Goal: Task Accomplishment & Management: Manage account settings

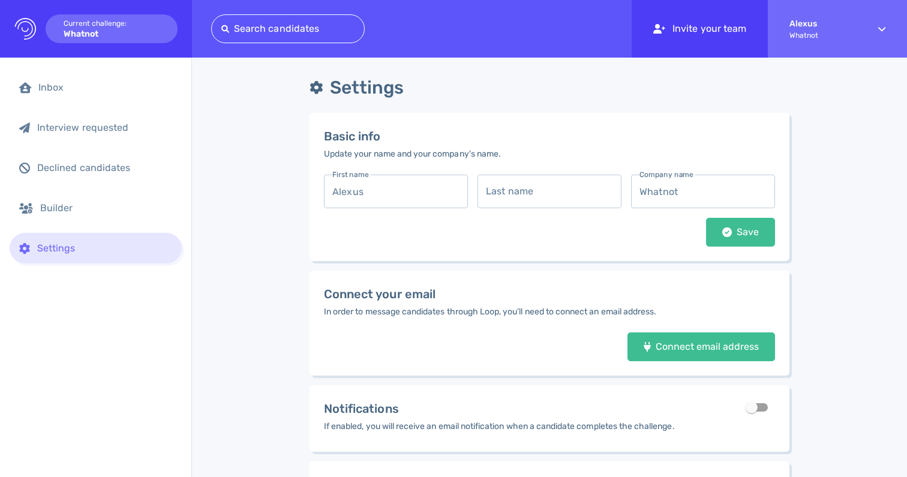
click at [721, 27] on div "Invite your team" at bounding box center [699, 29] width 136 height 58
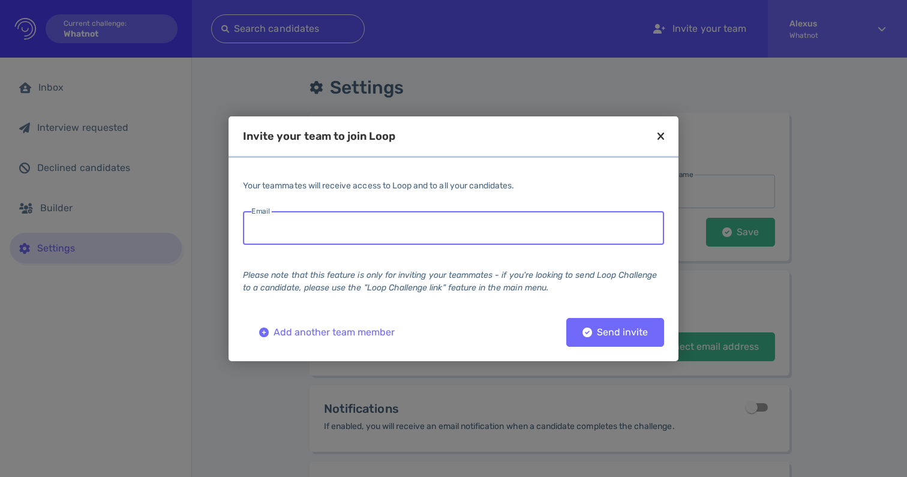
paste input "[EMAIL_ADDRESS][PERSON_NAME][DOMAIN_NAME]"
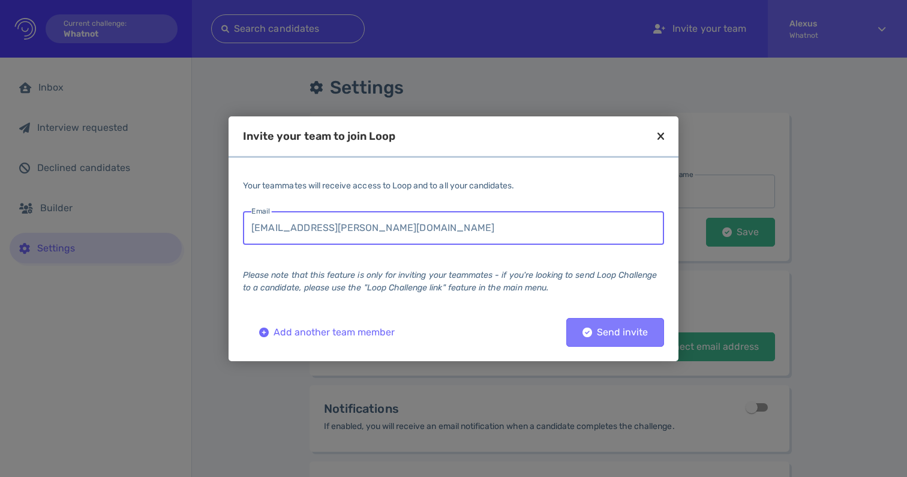
type input "[EMAIL_ADDRESS][PERSON_NAME][DOMAIN_NAME]"
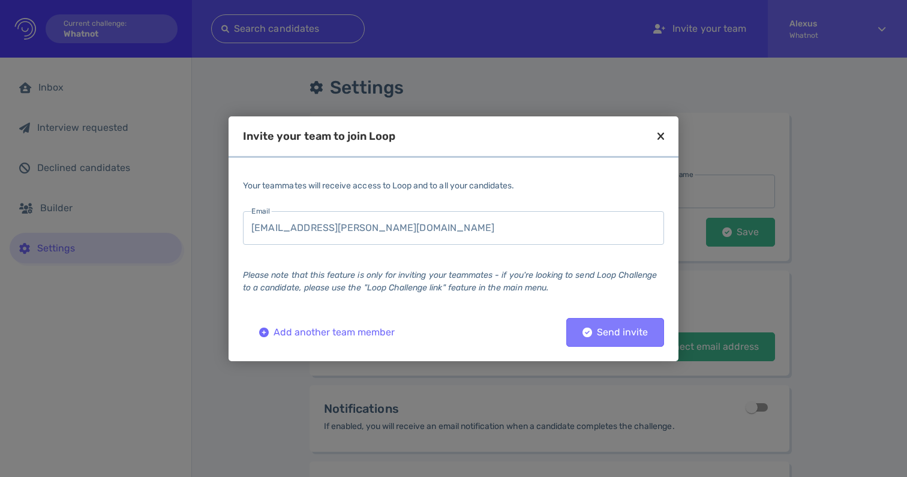
click at [585, 326] on button "Send invite" at bounding box center [615, 332] width 98 height 29
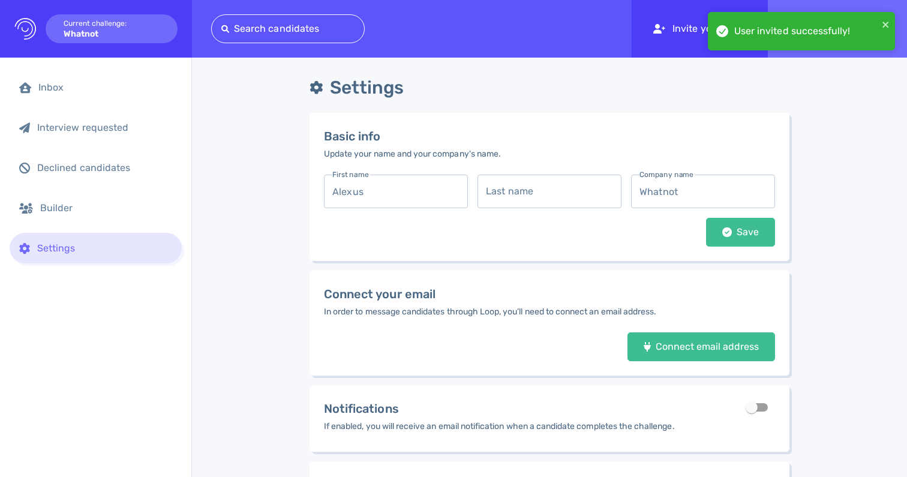
click at [657, 38] on div at bounding box center [659, 29] width 12 height 24
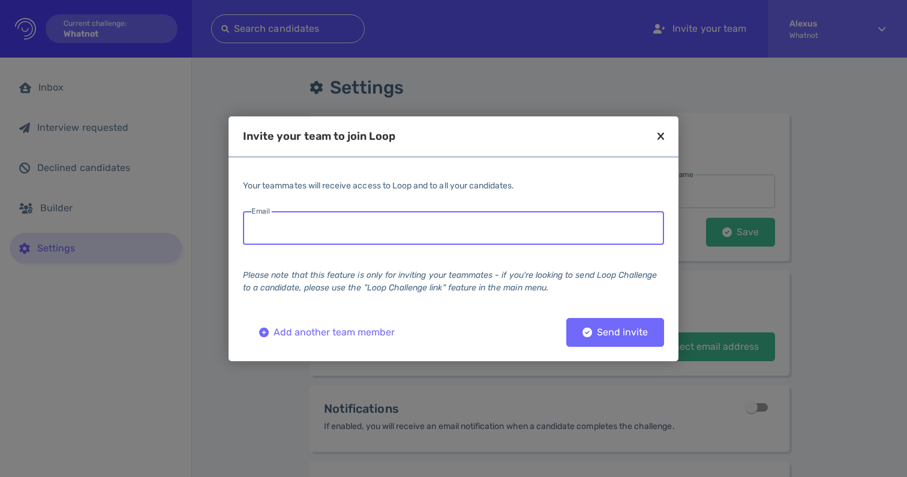
paste input "[EMAIL_ADDRESS][PERSON_NAME][DOMAIN_NAME]"
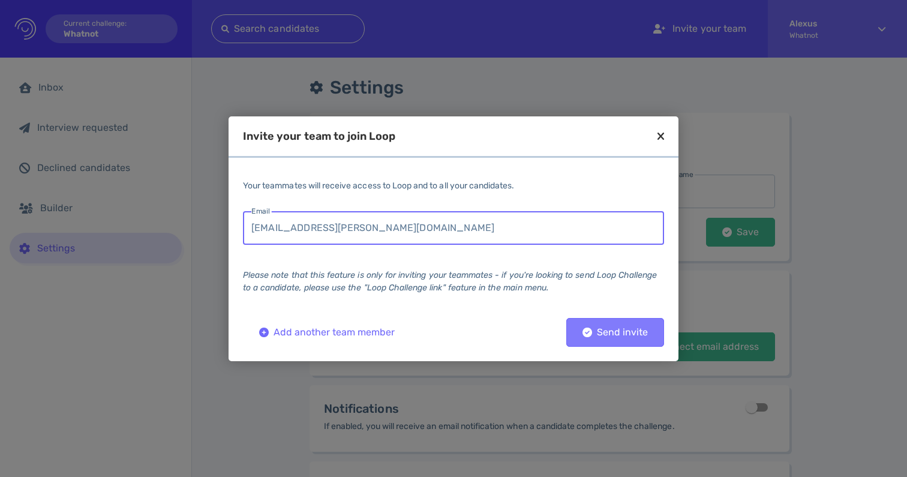
type input "[EMAIL_ADDRESS][PERSON_NAME][DOMAIN_NAME]"
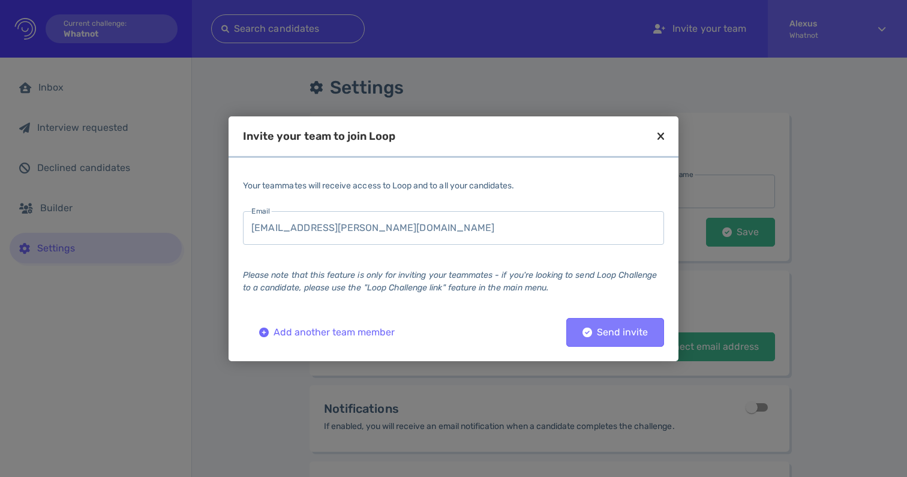
click at [590, 333] on icon at bounding box center [587, 332] width 10 height 10
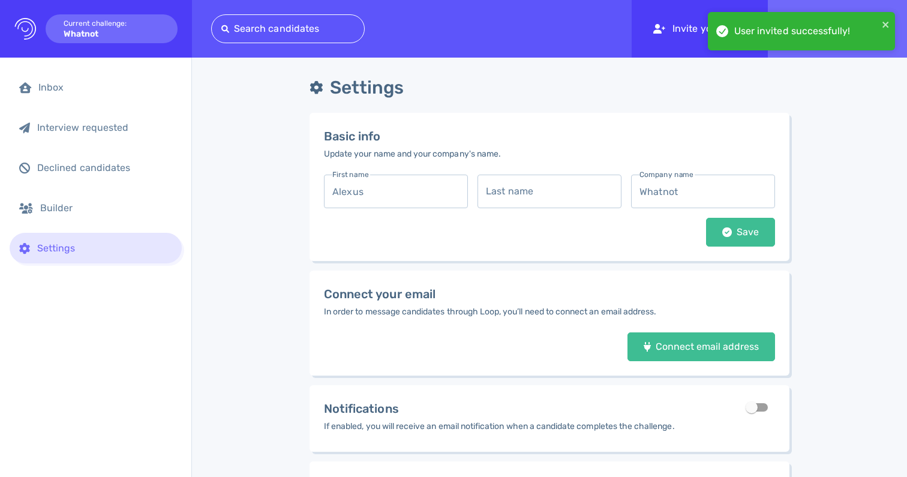
click at [680, 34] on div "Invite your team" at bounding box center [699, 29] width 136 height 58
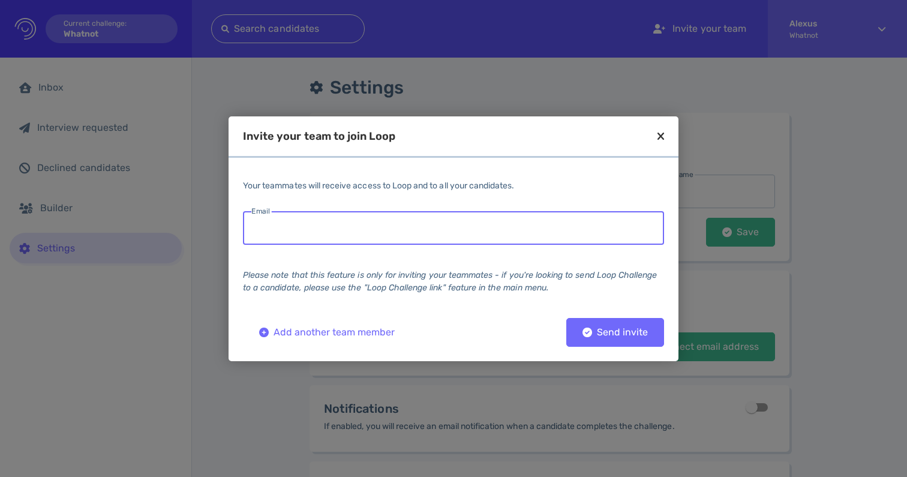
paste input "[PERSON_NAME][EMAIL_ADDRESS][DOMAIN_NAME]"
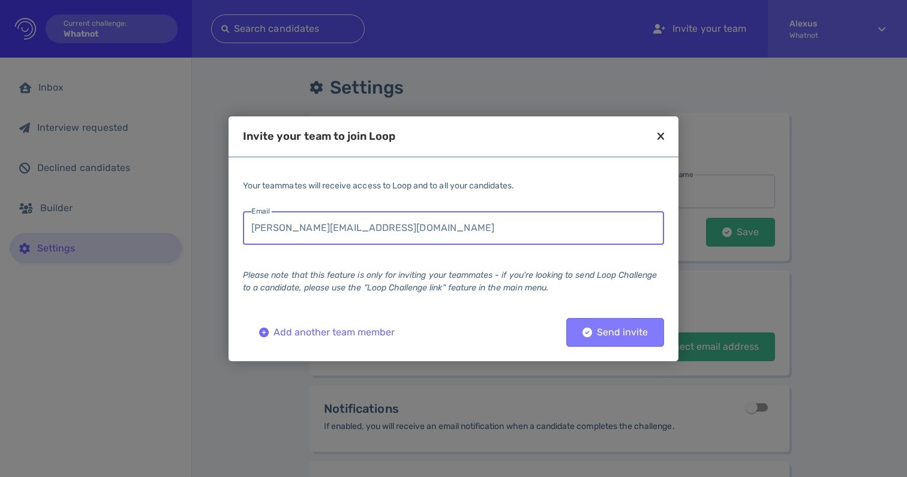
type input "[PERSON_NAME][EMAIL_ADDRESS][DOMAIN_NAME]"
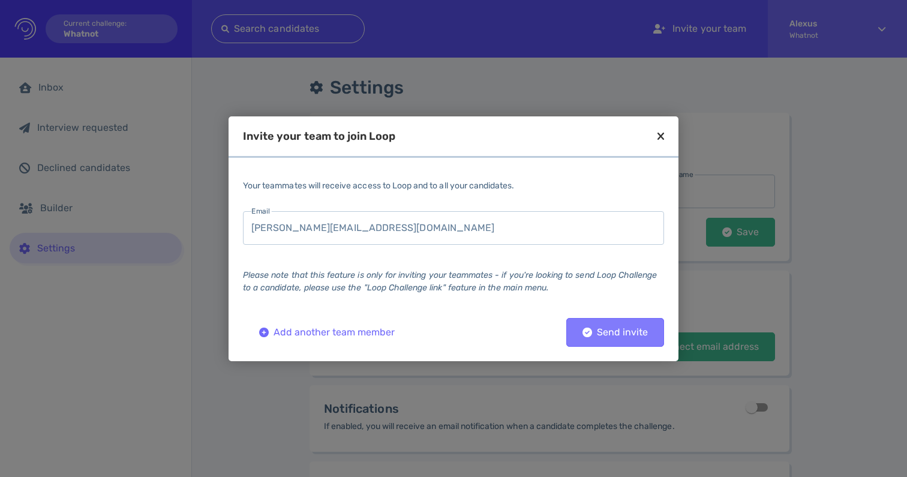
click at [587, 333] on icon at bounding box center [587, 332] width 10 height 10
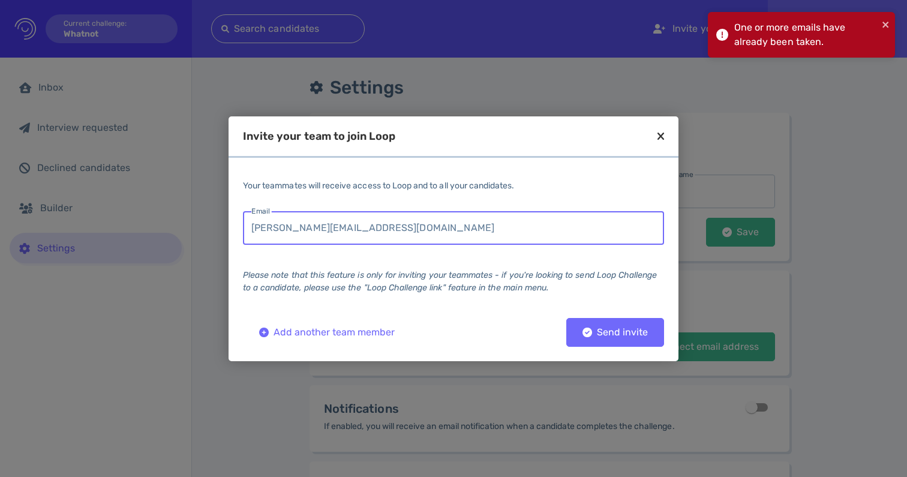
click at [405, 223] on input "[PERSON_NAME][EMAIL_ADDRESS][DOMAIN_NAME]" at bounding box center [453, 228] width 421 height 34
drag, startPoint x: 405, startPoint y: 223, endPoint x: 246, endPoint y: 223, distance: 158.9
click at [246, 223] on input "[PERSON_NAME][EMAIL_ADDRESS][DOMAIN_NAME]" at bounding box center [453, 228] width 421 height 34
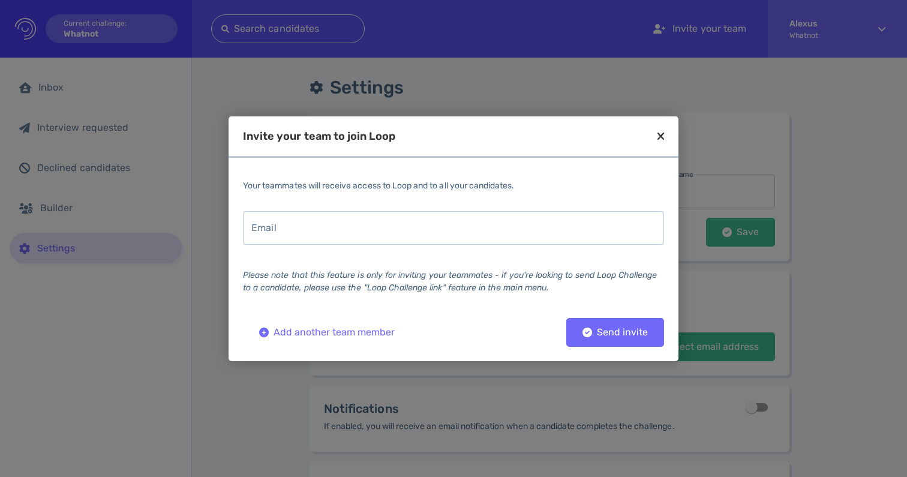
drag, startPoint x: 32, startPoint y: 318, endPoint x: 18, endPoint y: 316, distance: 13.9
click at [18, 316] on div at bounding box center [453, 238] width 907 height 477
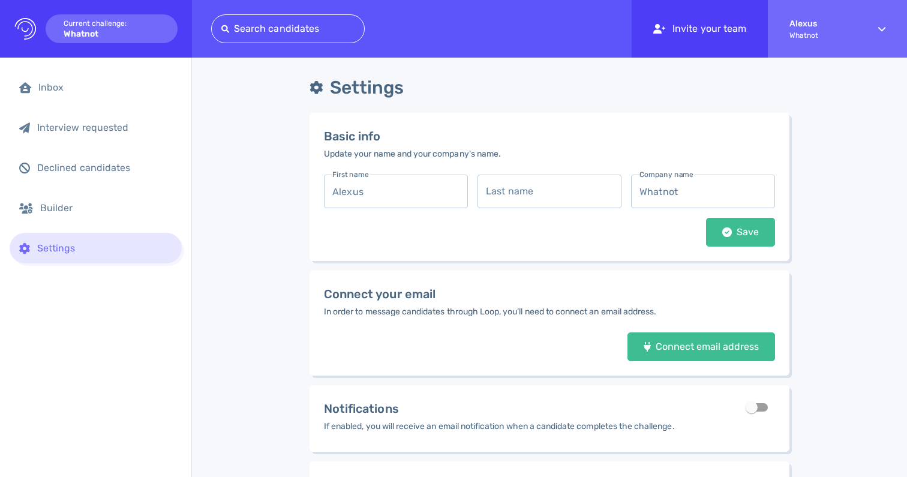
click at [693, 28] on div "Invite your team" at bounding box center [699, 29] width 136 height 58
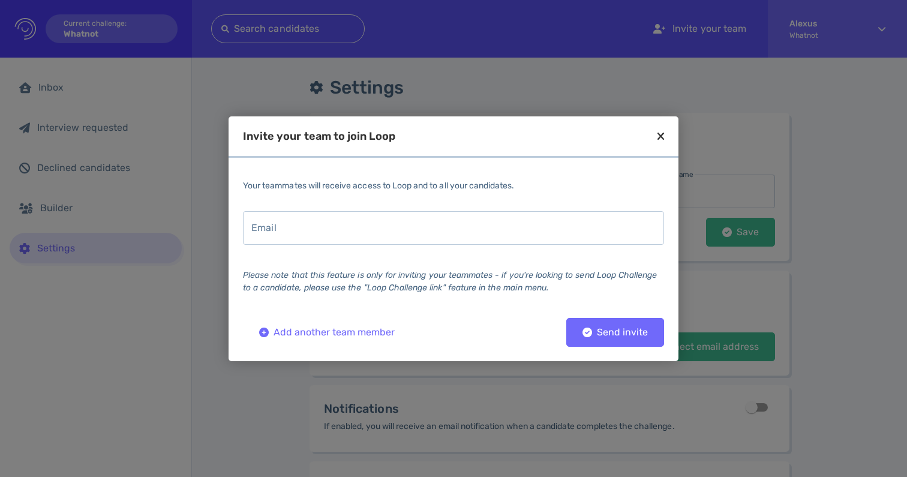
click at [392, 233] on input "email" at bounding box center [453, 228] width 421 height 34
click at [302, 234] on input "email" at bounding box center [453, 228] width 421 height 34
click at [278, 222] on input "email" at bounding box center [453, 228] width 421 height 34
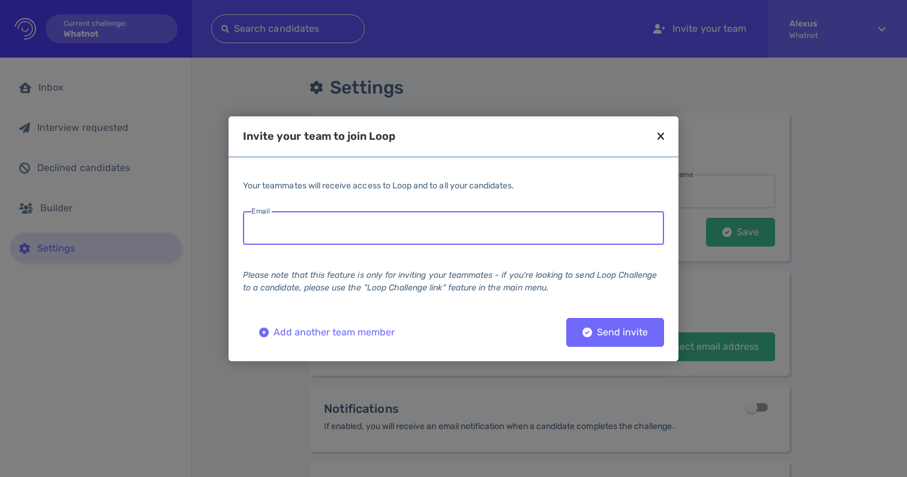
paste input "[PERSON_NAME][EMAIL_ADDRESS][PERSON_NAME][DOMAIN_NAME]"
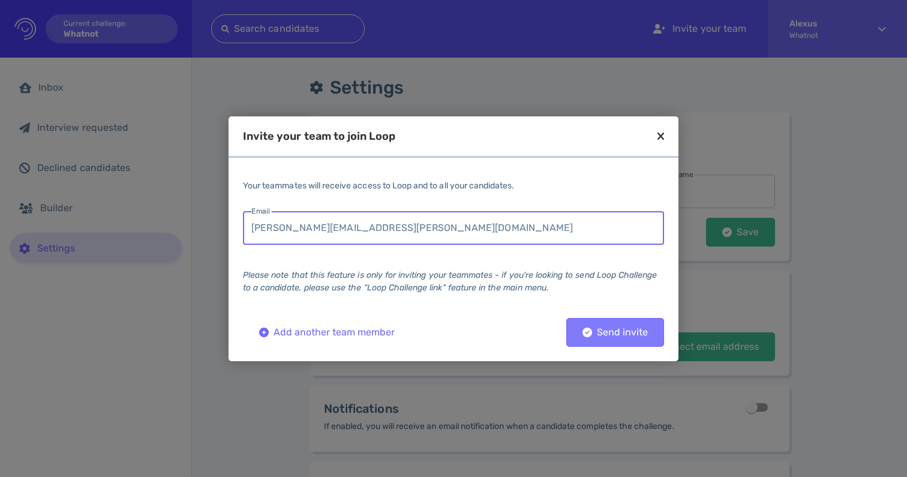
type input "[PERSON_NAME][EMAIL_ADDRESS][PERSON_NAME][DOMAIN_NAME]"
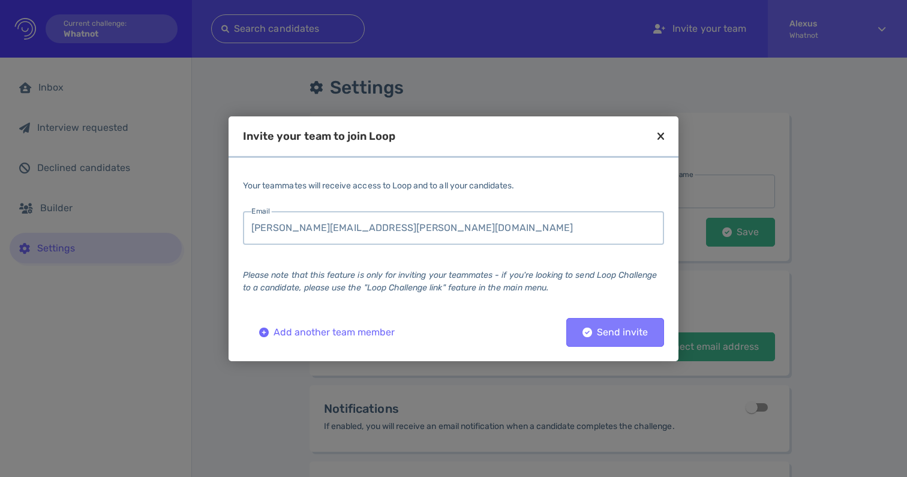
click at [586, 328] on icon at bounding box center [587, 332] width 10 height 10
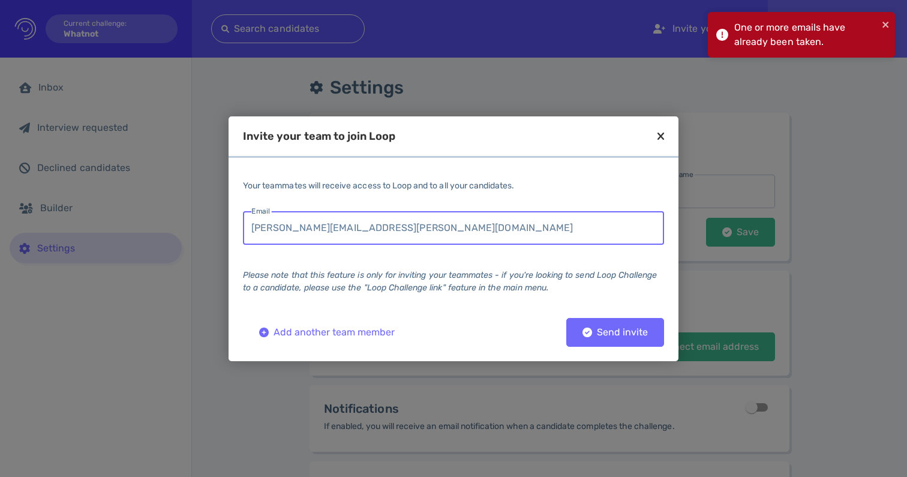
drag, startPoint x: 386, startPoint y: 230, endPoint x: 206, endPoint y: 221, distance: 180.7
click at [206, 221] on div "Invite your team to join Loop Your teammates will receive access to Loop and to…" at bounding box center [453, 238] width 907 height 477
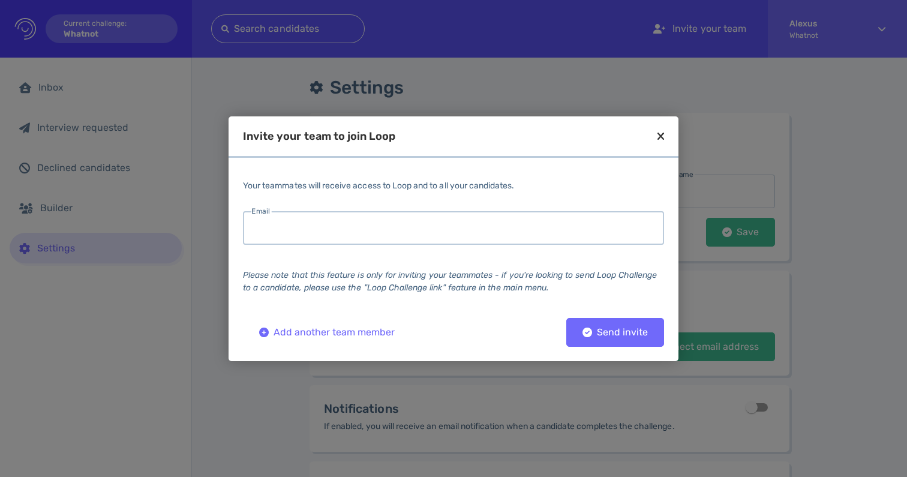
click at [655, 136] on div "Invite your team to join Loop" at bounding box center [453, 144] width 450 height 27
click at [662, 136] on icon at bounding box center [660, 136] width 7 height 11
